Goal: Information Seeking & Learning: Learn about a topic

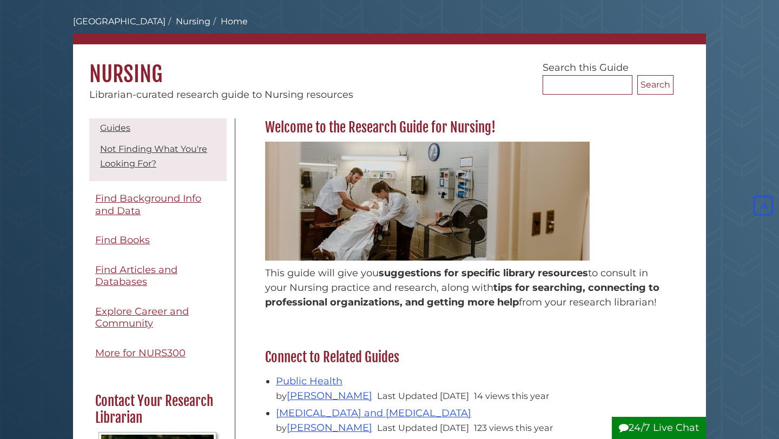
scroll to position [41, 0]
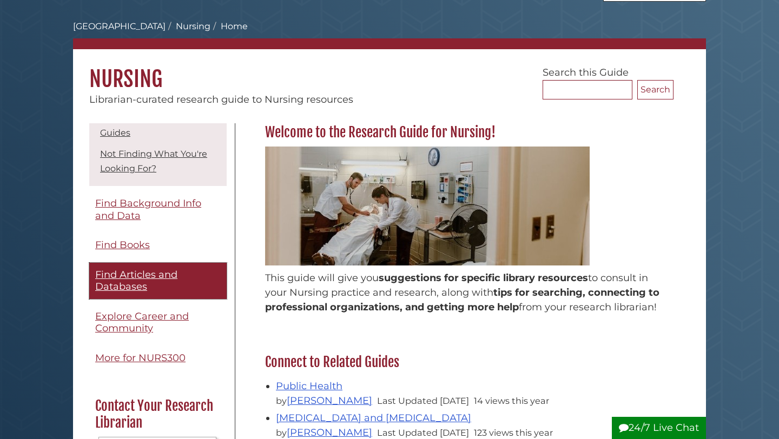
click at [120, 284] on span "Find Articles and Databases" at bounding box center [136, 281] width 82 height 24
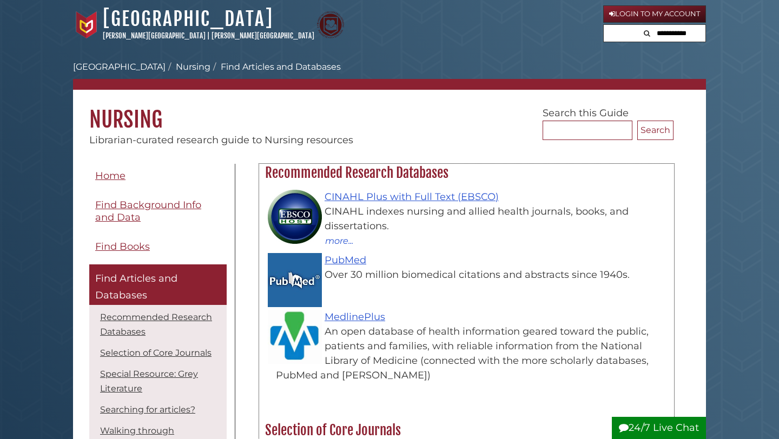
click at [333, 268] on div "Over 30 million biomedical citations and abstracts since 1940s." at bounding box center [472, 275] width 392 height 15
click at [336, 266] on link "PubMed" at bounding box center [346, 260] width 42 height 12
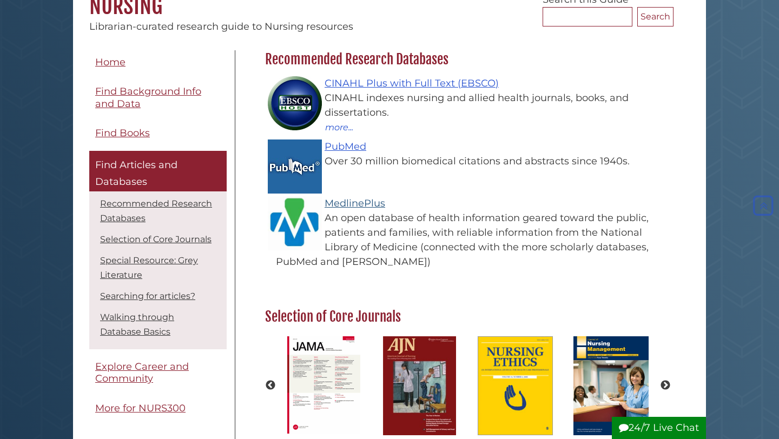
scroll to position [162, 0]
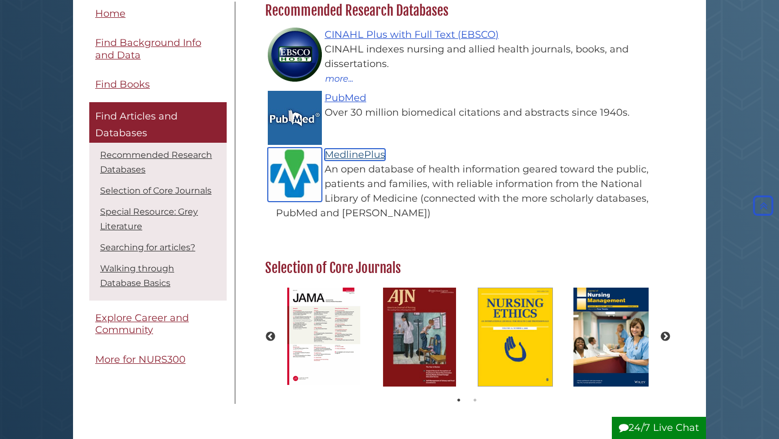
click at [372, 156] on link "MedlinePlus" at bounding box center [355, 155] width 61 height 12
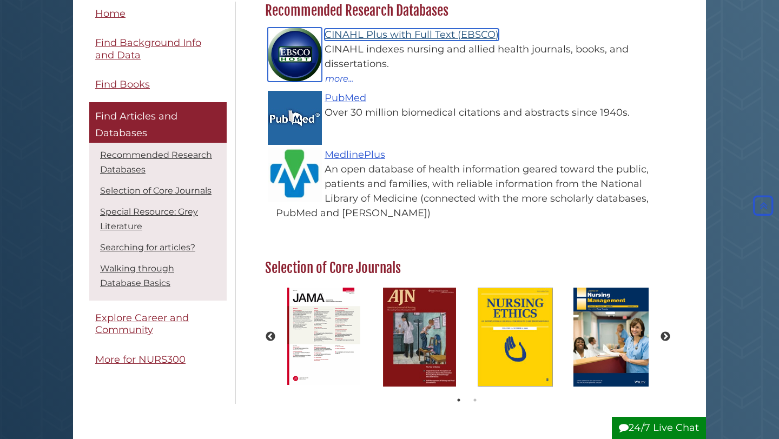
click at [384, 35] on link "CINAHL Plus with Full Text (EBSCO)" at bounding box center [412, 35] width 174 height 12
